Goal: Check status

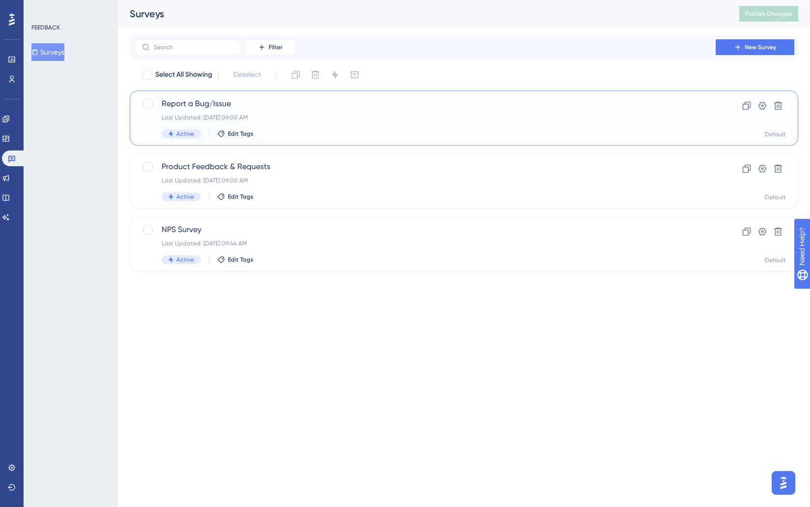
click at [320, 127] on div "Report a Bug/Issue Last Updated: [DATE] 09:00 AM Active Edit Tags" at bounding box center [425, 118] width 526 height 40
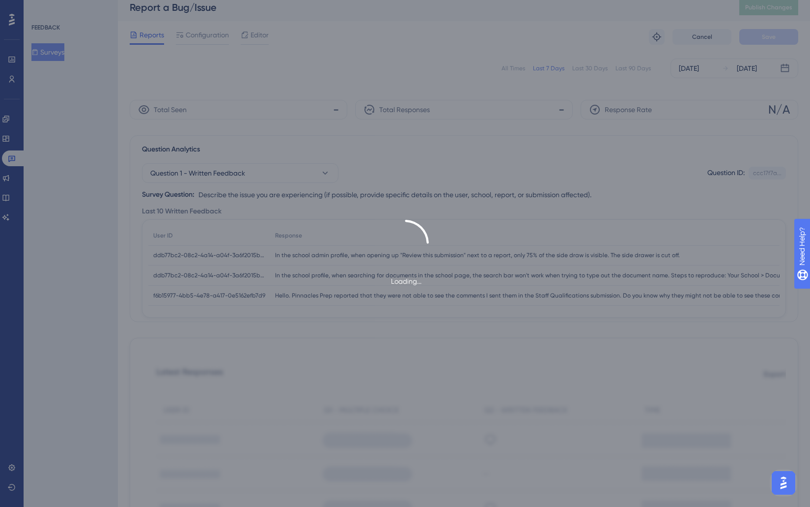
scroll to position [2, 0]
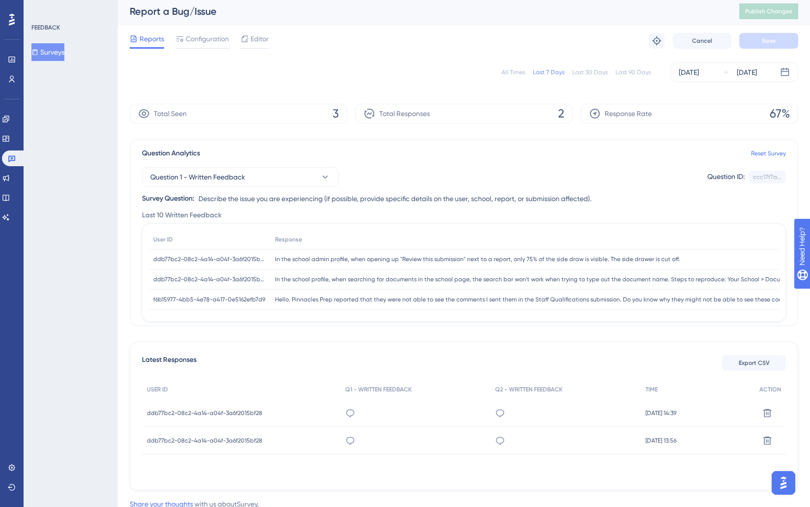
drag, startPoint x: 500, startPoint y: 72, endPoint x: 520, endPoint y: 75, distance: 19.4
click at [502, 72] on div "All Times Last 7 Days Last 30 Days Last 90 Days [DATE] [DATE]" at bounding box center [464, 72] width 669 height 20
click at [520, 75] on div "All Times" at bounding box center [514, 72] width 24 height 8
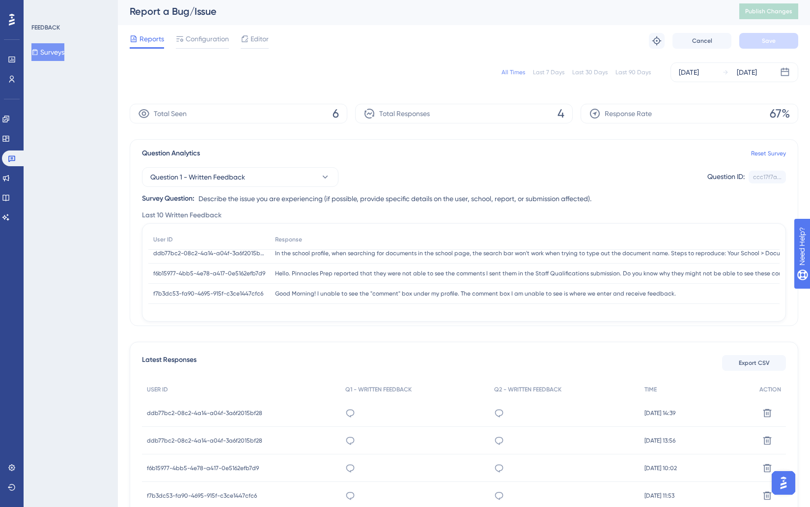
scroll to position [76, 0]
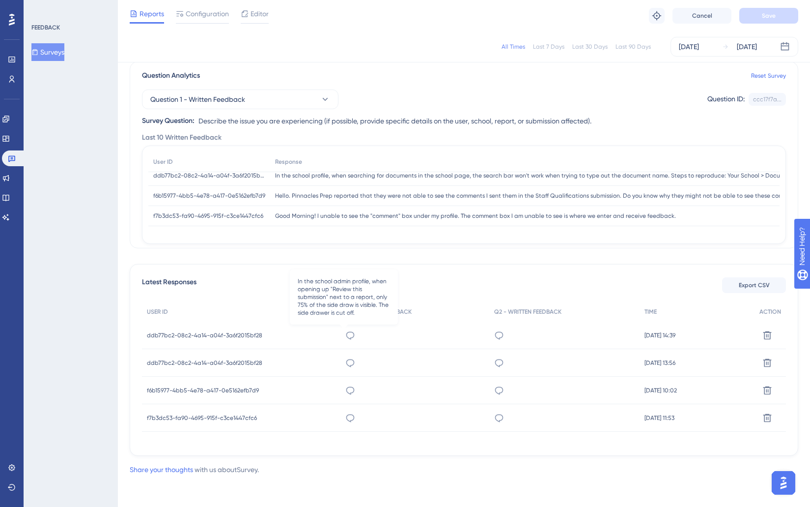
click at [348, 335] on icon at bounding box center [350, 335] width 8 height 8
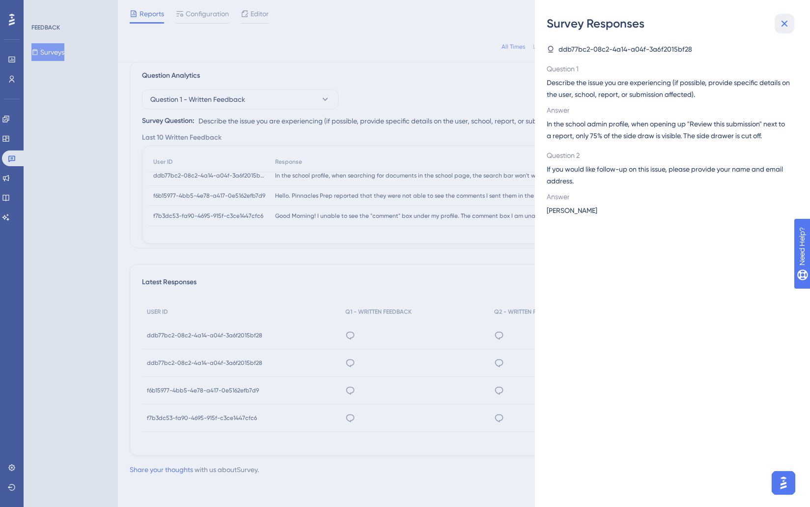
click at [793, 26] on button at bounding box center [785, 24] width 20 height 20
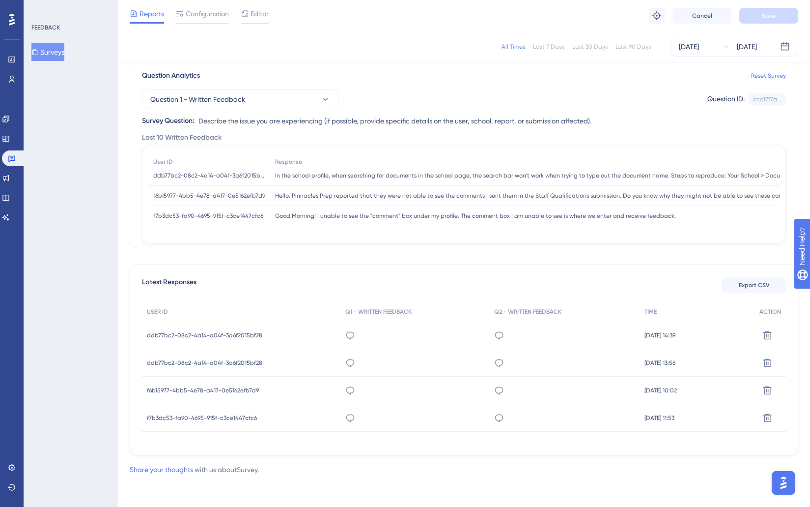
click at [356, 362] on div "In the school profile, when searching for documents in the school page, the sea…" at bounding box center [415, 363] width 149 height 28
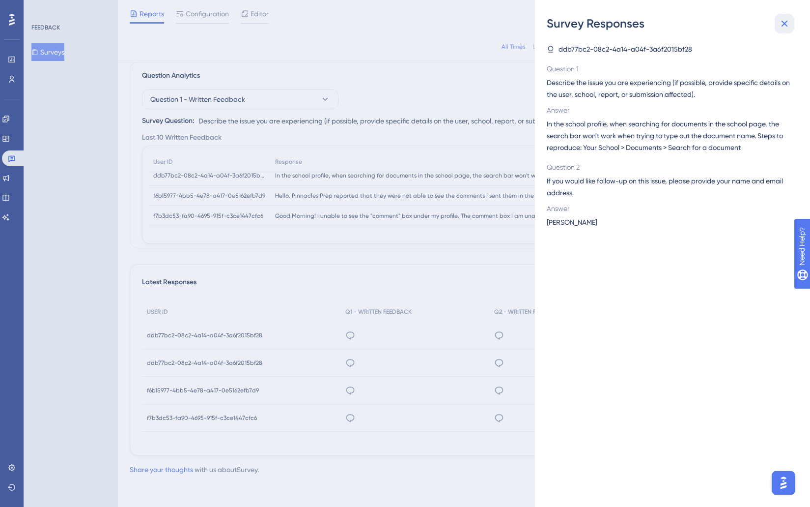
click at [782, 25] on icon at bounding box center [785, 24] width 12 height 12
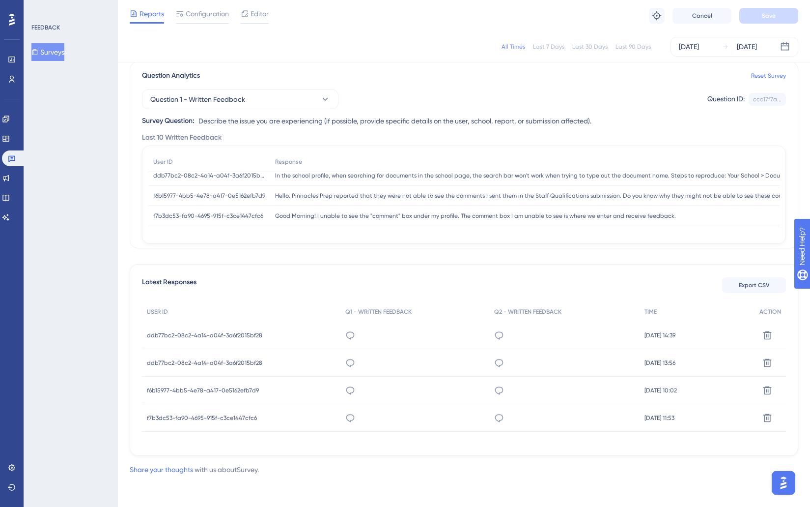
drag, startPoint x: 594, startPoint y: 104, endPoint x: 550, endPoint y: 100, distance: 43.4
click at [590, 104] on div "Question 1 - Written Feedback Question ID: ccc17f7a... Copy" at bounding box center [464, 99] width 644 height 20
